Goal: Information Seeking & Learning: Check status

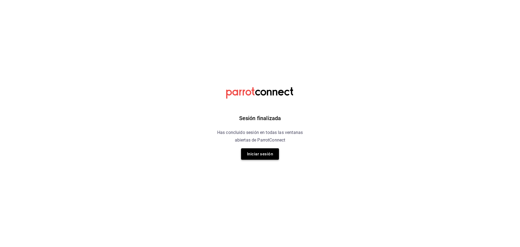
click at [252, 151] on button "Iniciar sesión" at bounding box center [260, 153] width 38 height 11
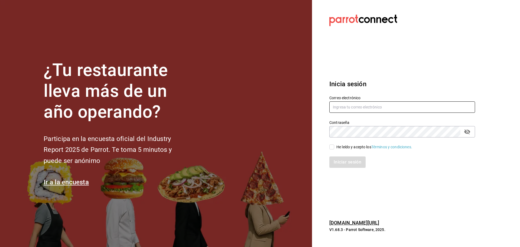
type input "[EMAIL_ADDRESS][DOMAIN_NAME]"
click at [331, 145] on input "He leído y acepto los Términos y condiciones." at bounding box center [332, 146] width 5 height 5
checkbox input "true"
click at [345, 164] on button "Iniciar sesión" at bounding box center [348, 161] width 37 height 11
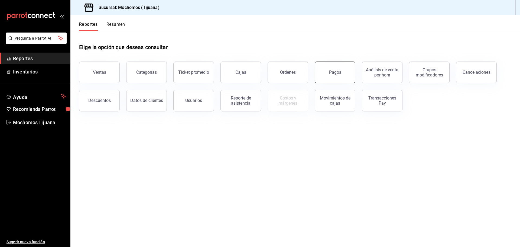
click at [345, 80] on button "Pagos" at bounding box center [335, 73] width 41 height 22
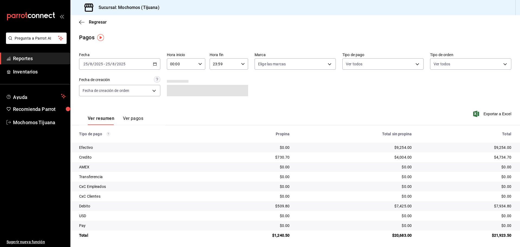
click at [155, 67] on div "[DATE] [DATE] - [DATE] [DATE]" at bounding box center [119, 63] width 81 height 11
click at [155, 64] on \(Stroke\) "button" at bounding box center [155, 63] width 3 height 0
click at [122, 138] on li "Rango de fechas" at bounding box center [104, 141] width 51 height 12
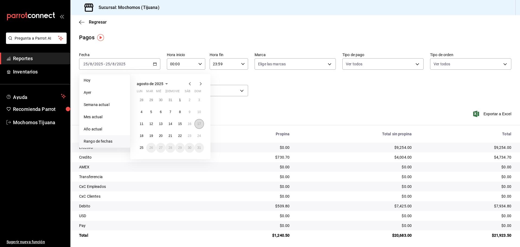
click at [200, 122] on abbr "17" at bounding box center [200, 124] width 4 height 4
click at [141, 134] on abbr "18" at bounding box center [142, 136] width 4 height 4
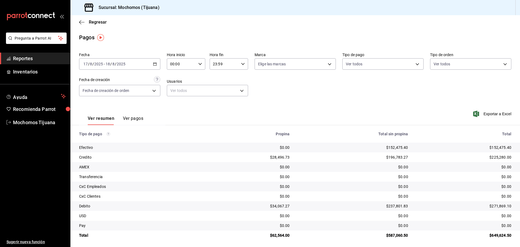
click at [198, 66] on icon "button" at bounding box center [200, 64] width 4 height 4
click at [173, 104] on span "04" at bounding box center [175, 103] width 11 height 4
type input "04:00"
click at [244, 64] on div at bounding box center [260, 123] width 520 height 247
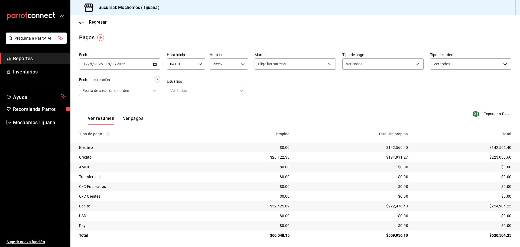
click at [244, 64] on div "23:59 Hora fin" at bounding box center [229, 63] width 38 height 11
click at [220, 99] on button "04" at bounding box center [217, 102] width 17 height 11
click at [245, 64] on div at bounding box center [260, 123] width 520 height 247
click at [241, 64] on icon "button" at bounding box center [243, 64] width 4 height 4
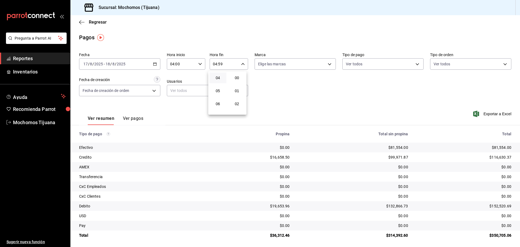
click at [237, 79] on span "00" at bounding box center [237, 78] width 11 height 4
type input "04:00"
click at [81, 21] on div at bounding box center [260, 123] width 520 height 247
click at [81, 21] on icon "button" at bounding box center [81, 22] width 5 height 5
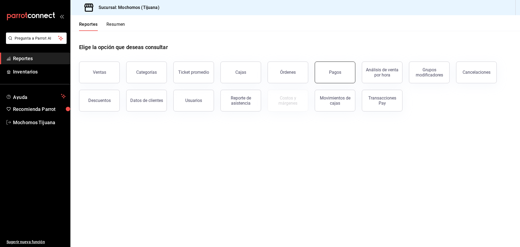
click at [336, 81] on button "Pagos" at bounding box center [335, 73] width 41 height 22
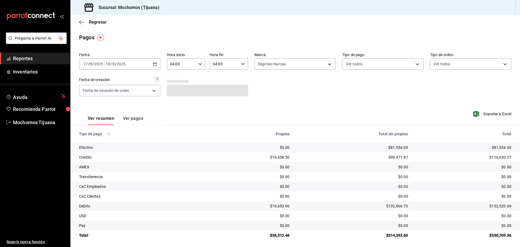
click at [132, 120] on button "Ver pagos" at bounding box center [133, 120] width 20 height 9
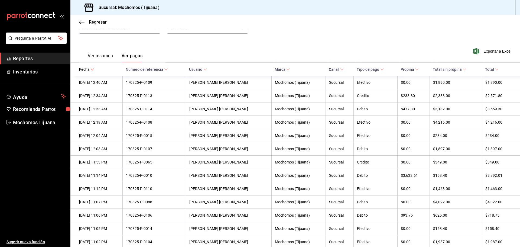
scroll to position [68, 0]
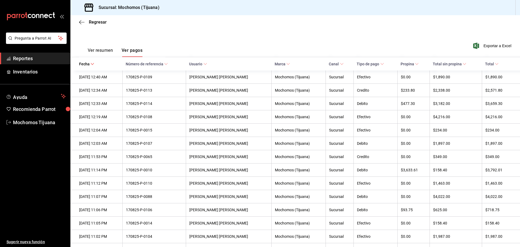
click at [342, 63] on icon at bounding box center [342, 64] width 4 height 4
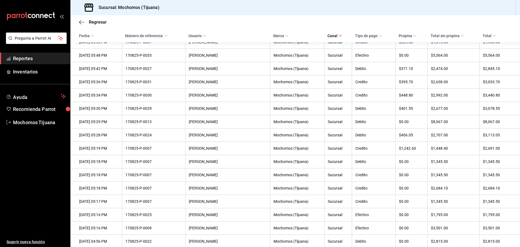
scroll to position [1256, 0]
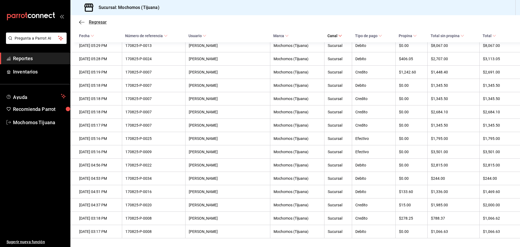
click at [79, 23] on icon "button" at bounding box center [81, 22] width 5 height 5
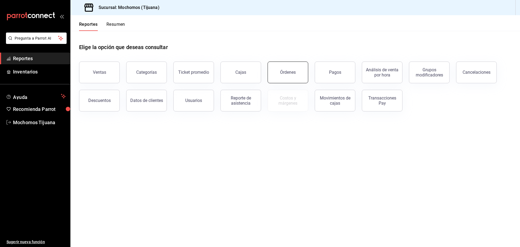
click at [291, 73] on div "Órdenes" at bounding box center [288, 72] width 16 height 5
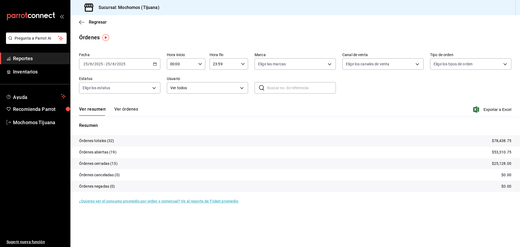
click at [155, 61] on div "[DATE] [DATE] - [DATE] [DATE]" at bounding box center [119, 63] width 81 height 11
click at [111, 144] on span "Rango de fechas" at bounding box center [105, 141] width 42 height 6
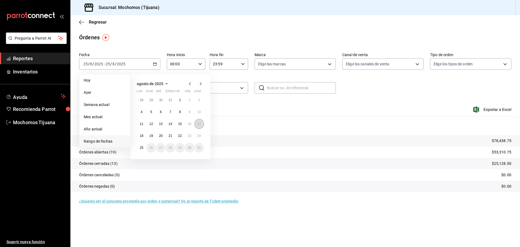
click at [201, 123] on button "17" at bounding box center [199, 124] width 9 height 10
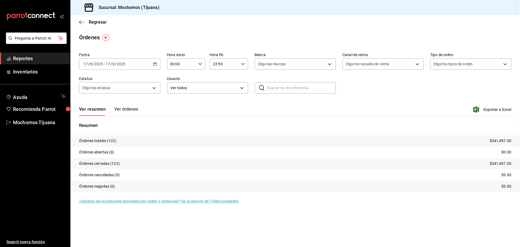
click at [131, 111] on button "Ver órdenes" at bounding box center [126, 111] width 24 height 9
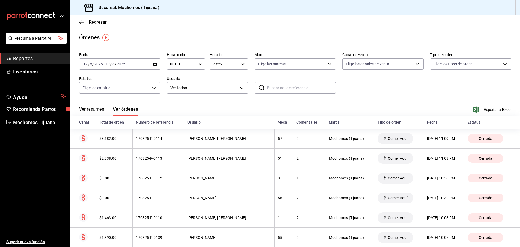
click at [152, 63] on div "[DATE] [DATE] - [DATE] [DATE]" at bounding box center [119, 63] width 81 height 11
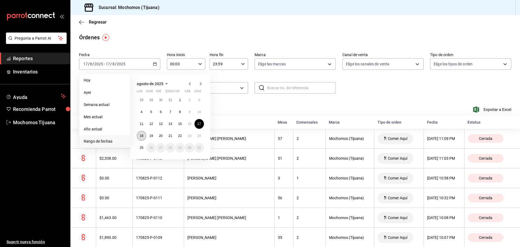
click at [142, 136] on abbr "18" at bounding box center [142, 136] width 4 height 4
click at [150, 136] on abbr "19" at bounding box center [151, 136] width 4 height 4
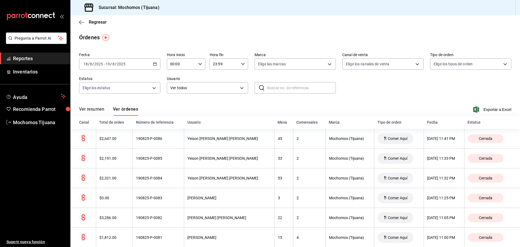
click at [155, 66] on div "[DATE] [DATE] - [DATE] [DATE]" at bounding box center [119, 63] width 81 height 11
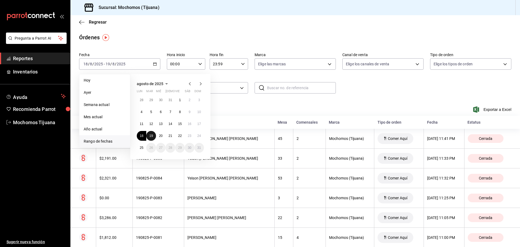
click at [150, 136] on abbr "19" at bounding box center [151, 136] width 4 height 4
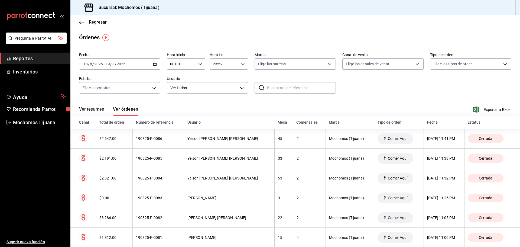
click at [392, 95] on div "Fecha [DATE] [DATE] - [DATE] [DATE] Hora inicio 00:00 Hora inicio Hora fin 23:5…" at bounding box center [295, 75] width 433 height 50
click at [155, 64] on icon "button" at bounding box center [155, 64] width 4 height 4
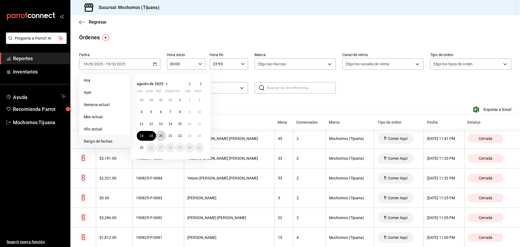
click at [163, 134] on button "20" at bounding box center [160, 136] width 9 height 10
click at [234, 107] on div "Ver resumen Ver órdenes Exportar a Excel" at bounding box center [295, 108] width 433 height 16
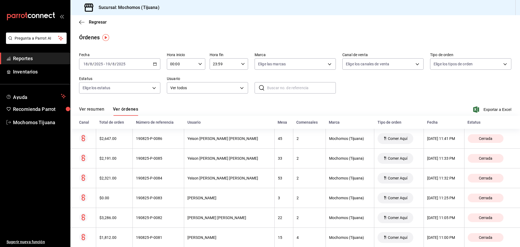
click at [155, 62] on div "[DATE] [DATE] - [DATE] [DATE]" at bounding box center [119, 63] width 81 height 11
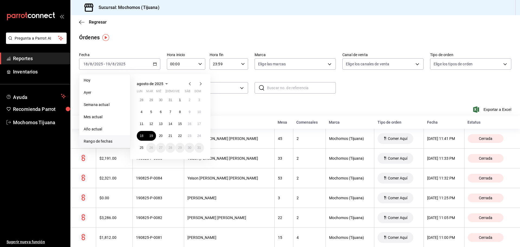
click at [113, 142] on span "Rango de fechas" at bounding box center [105, 141] width 42 height 6
click at [164, 134] on button "20" at bounding box center [160, 136] width 9 height 10
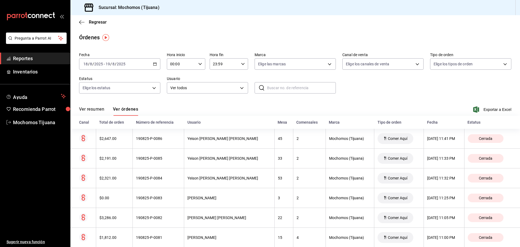
click at [349, 95] on div "Fecha [DATE] [DATE] - [DATE] [DATE] Hora inicio 00:00 Hora inicio Hora fin 23:5…" at bounding box center [295, 75] width 433 height 50
click at [154, 63] on icon "button" at bounding box center [155, 64] width 4 height 4
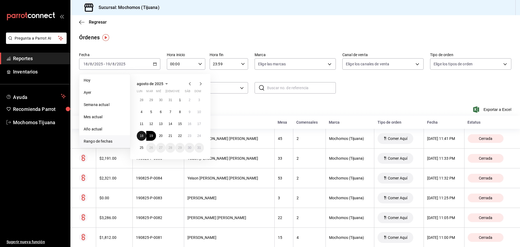
click at [143, 136] on abbr "18" at bounding box center [142, 136] width 4 height 4
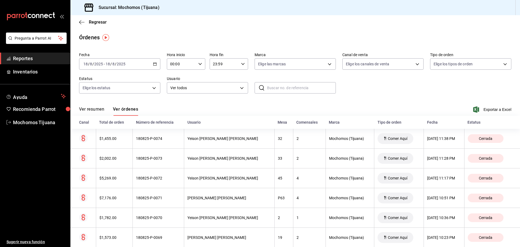
click at [155, 63] on icon "button" at bounding box center [155, 64] width 4 height 4
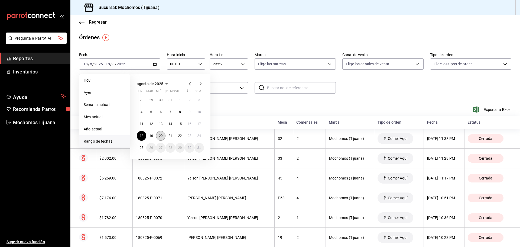
click at [162, 137] on abbr "20" at bounding box center [161, 136] width 4 height 4
click at [224, 103] on div "agosto de 2025 lun mar [PERSON_NAME] vie sáb dom 28 29 30 31 1 2 3 4 5 6 7 8 9 …" at bounding box center [177, 114] width 95 height 89
click at [162, 134] on button "20" at bounding box center [160, 136] width 9 height 10
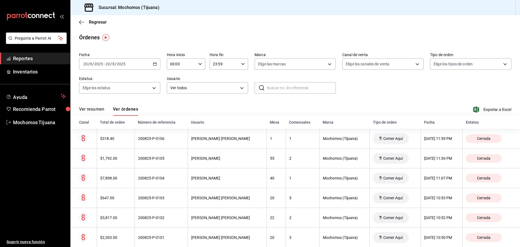
click at [154, 63] on icon "button" at bounding box center [155, 64] width 4 height 4
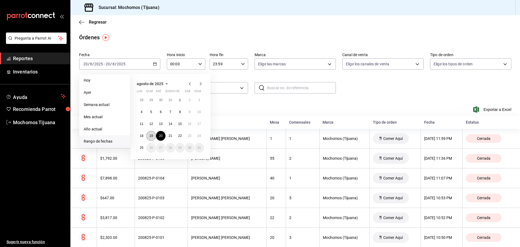
click at [153, 135] on button "19" at bounding box center [150, 136] width 9 height 10
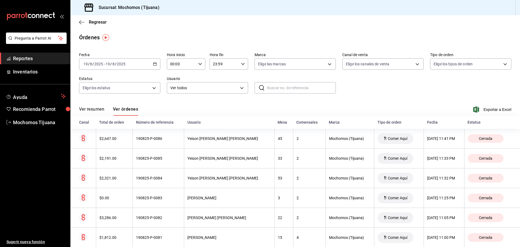
click at [152, 63] on div "[DATE] [DATE] - [DATE] [DATE]" at bounding box center [119, 63] width 81 height 11
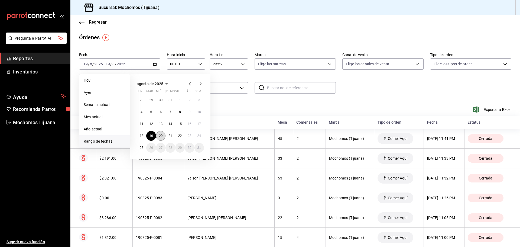
click at [162, 133] on button "20" at bounding box center [160, 136] width 9 height 10
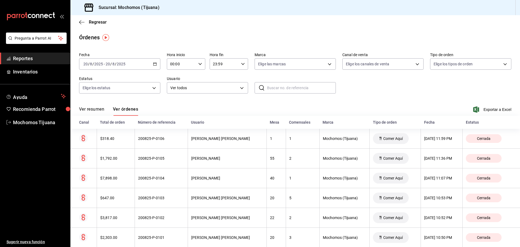
click at [153, 63] on icon "button" at bounding box center [155, 64] width 4 height 4
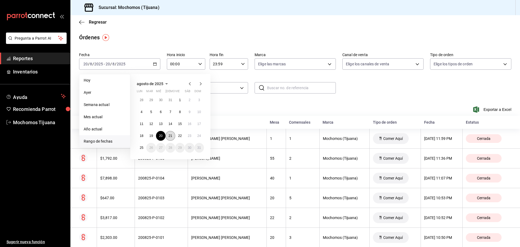
click at [169, 135] on abbr "21" at bounding box center [171, 136] width 4 height 4
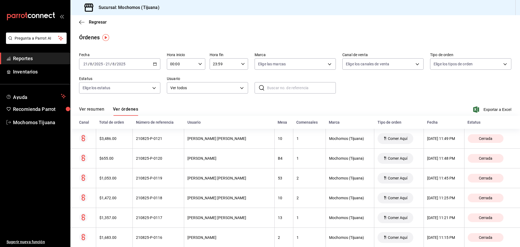
click at [155, 66] on \(Stroke\) "button" at bounding box center [154, 64] width 3 height 3
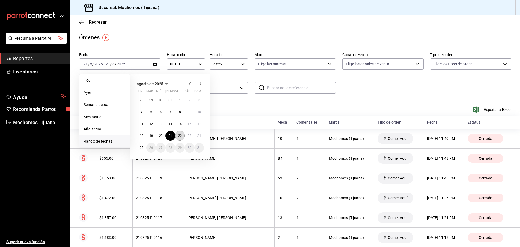
click at [182, 135] on button "22" at bounding box center [179, 136] width 9 height 10
click at [221, 109] on div "agosto de 2025 lun mar [PERSON_NAME] vie sáb dom 28 29 30 31 1 2 3 4 5 6 7 8 9 …" at bounding box center [177, 114] width 95 height 89
click at [180, 135] on abbr "22" at bounding box center [180, 136] width 4 height 4
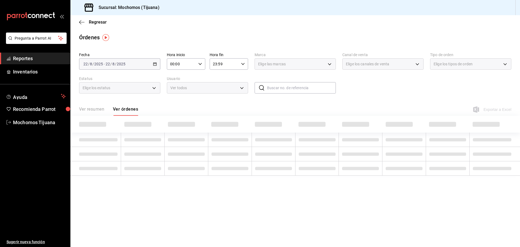
click at [180, 135] on td at bounding box center [187, 140] width 44 height 14
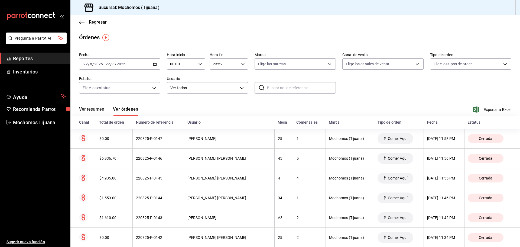
click at [154, 63] on icon "button" at bounding box center [155, 64] width 4 height 4
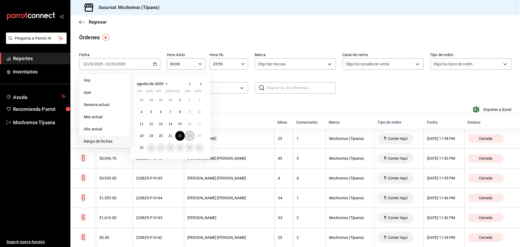
click at [189, 133] on button "23" at bounding box center [189, 136] width 9 height 10
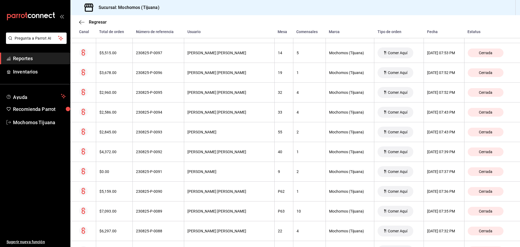
scroll to position [1605, 0]
